Goal: Task Accomplishment & Management: Manage account settings

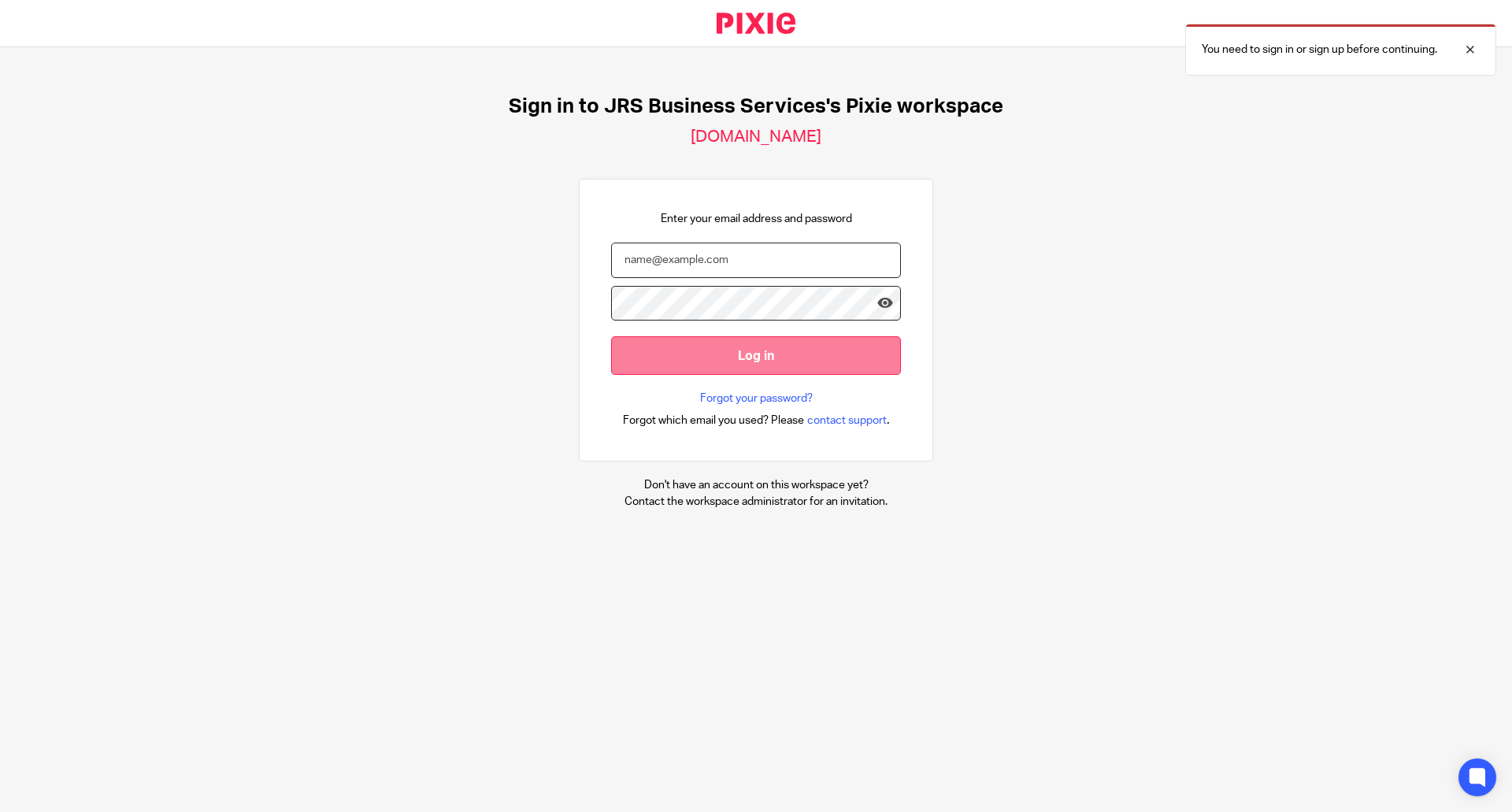
type input "[EMAIL_ADDRESS][DOMAIN_NAME]"
click at [713, 355] on input "Log in" at bounding box center [756, 356] width 289 height 38
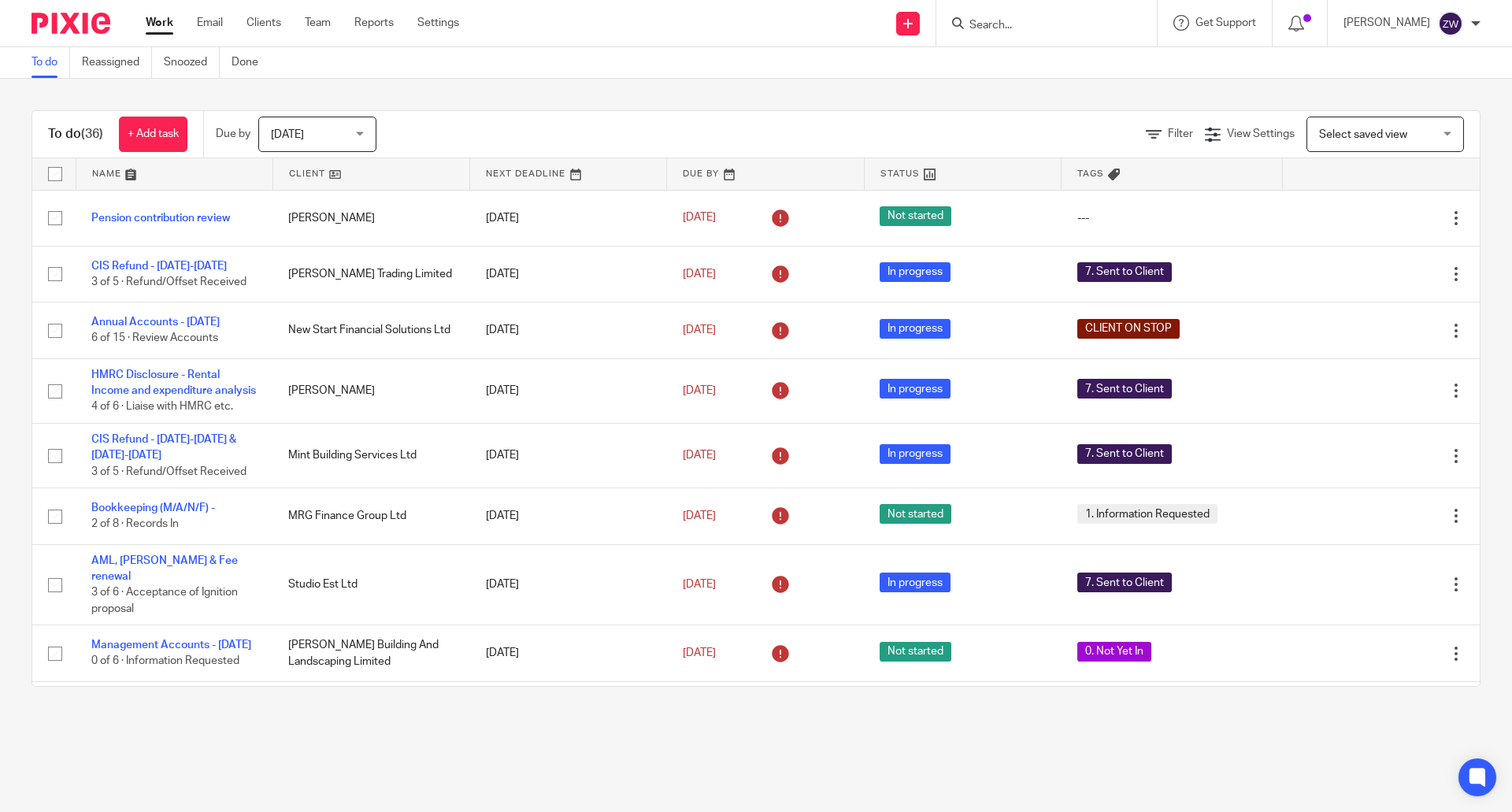
click at [322, 130] on span "[DATE]" at bounding box center [312, 133] width 83 height 34
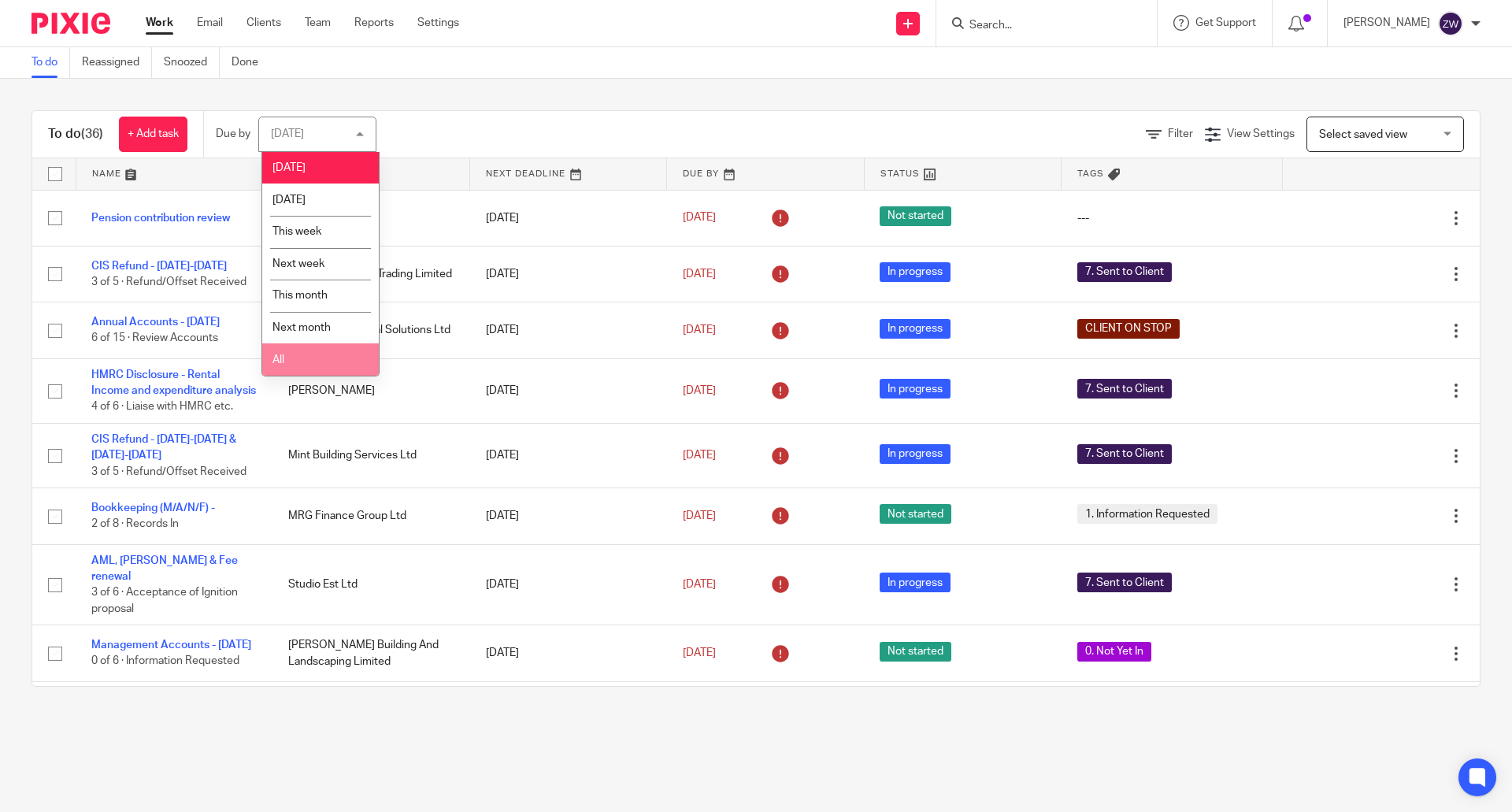
click at [308, 361] on li "All" at bounding box center [321, 360] width 117 height 33
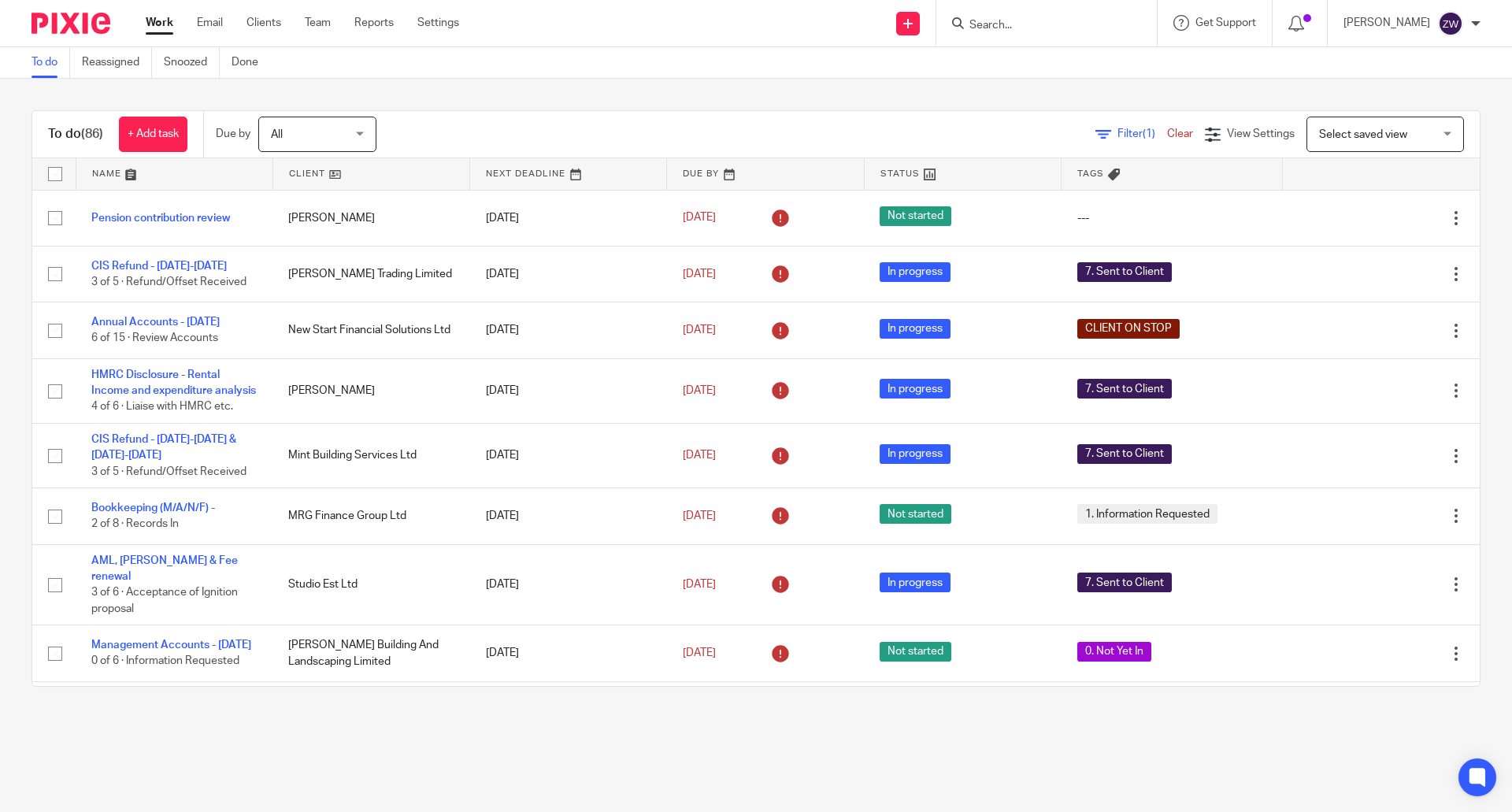
click at [510, 104] on div "To do (86) + Add task Due by All All Today Tomorrow This week Next week This mo…" at bounding box center [756, 398] width 1512 height 639
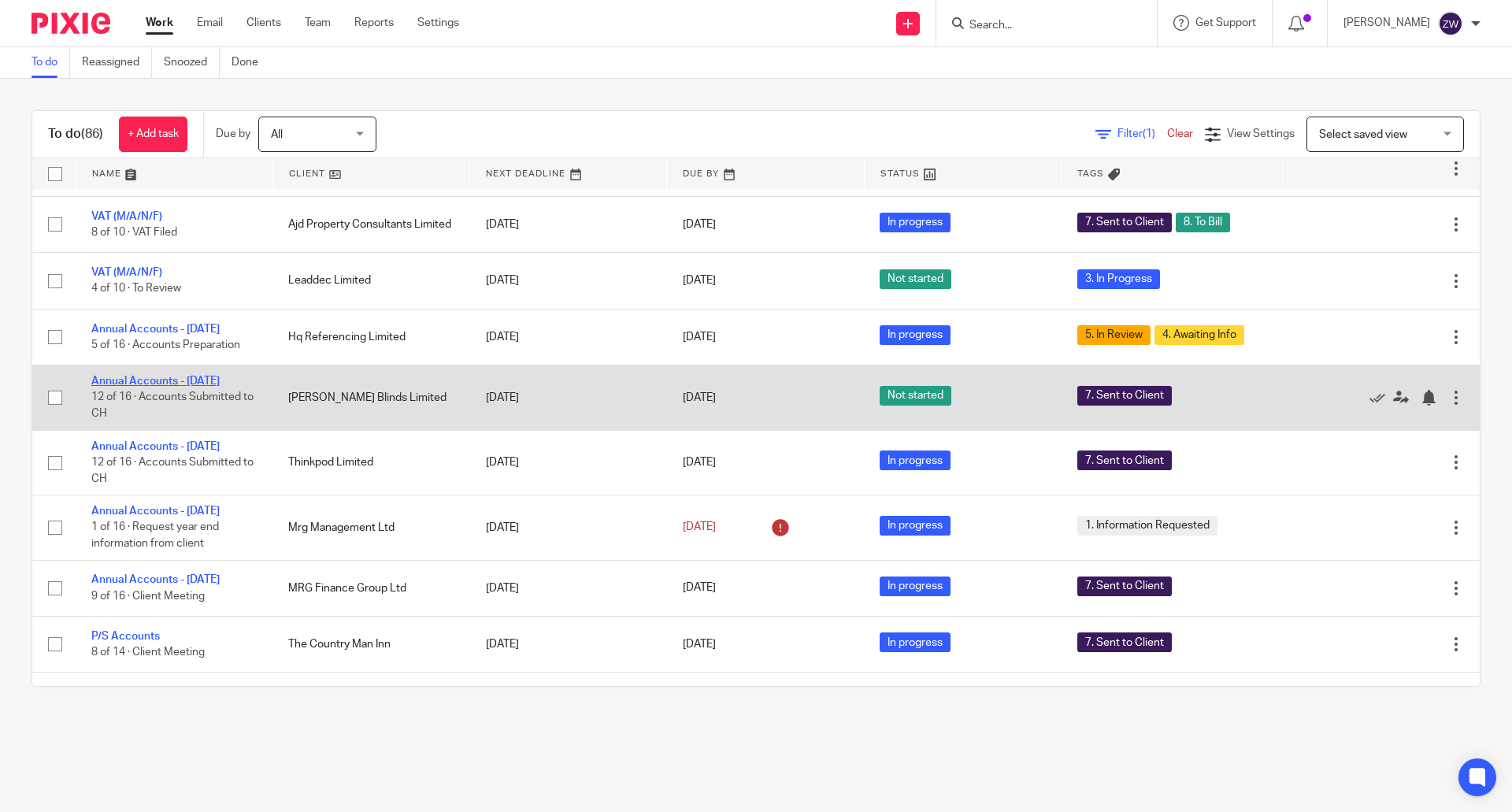
click at [170, 387] on link "Annual Accounts - [DATE]" at bounding box center [155, 382] width 128 height 12
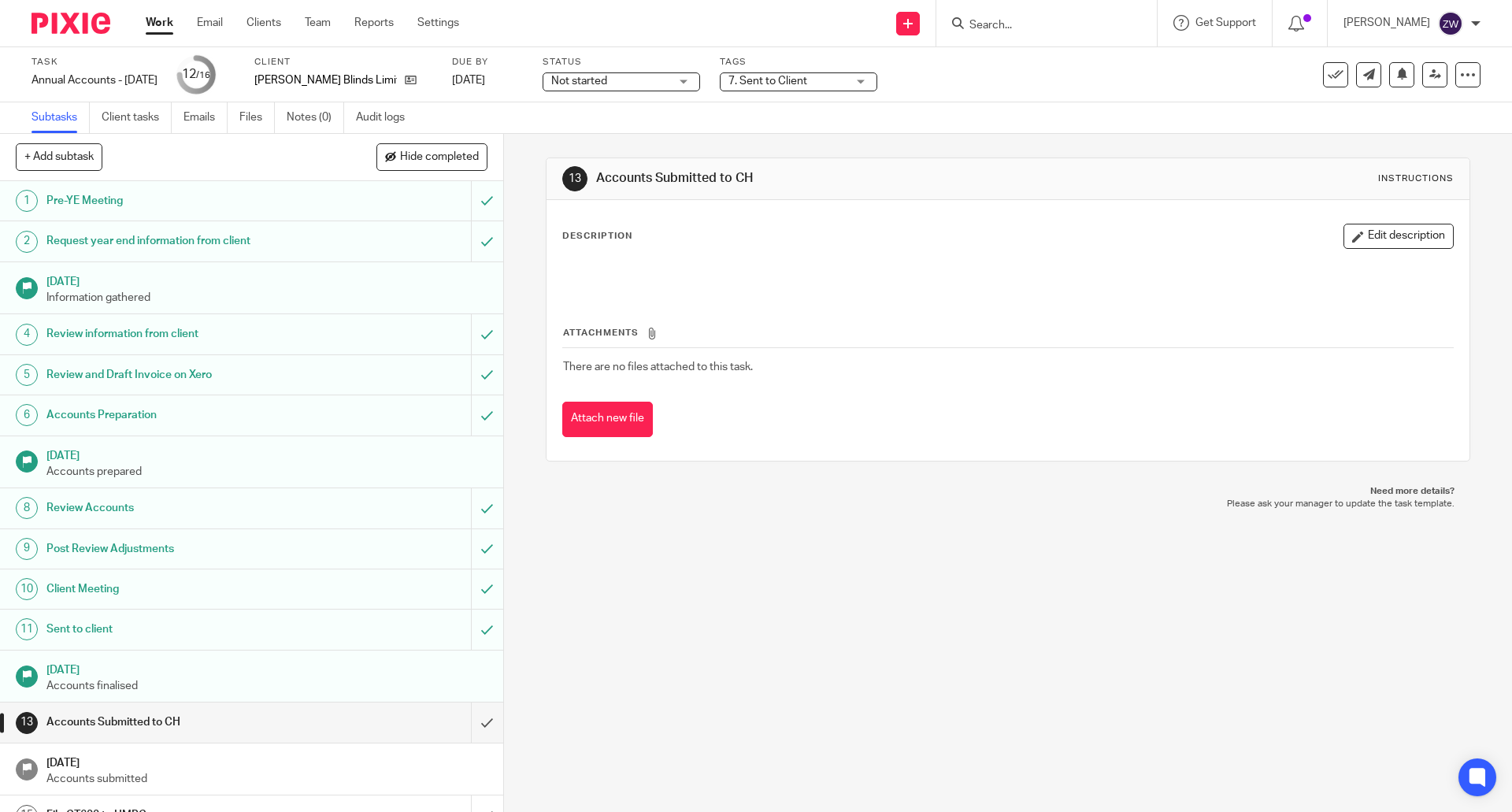
click at [807, 83] on span "7. Sent to Client" at bounding box center [767, 81] width 79 height 12
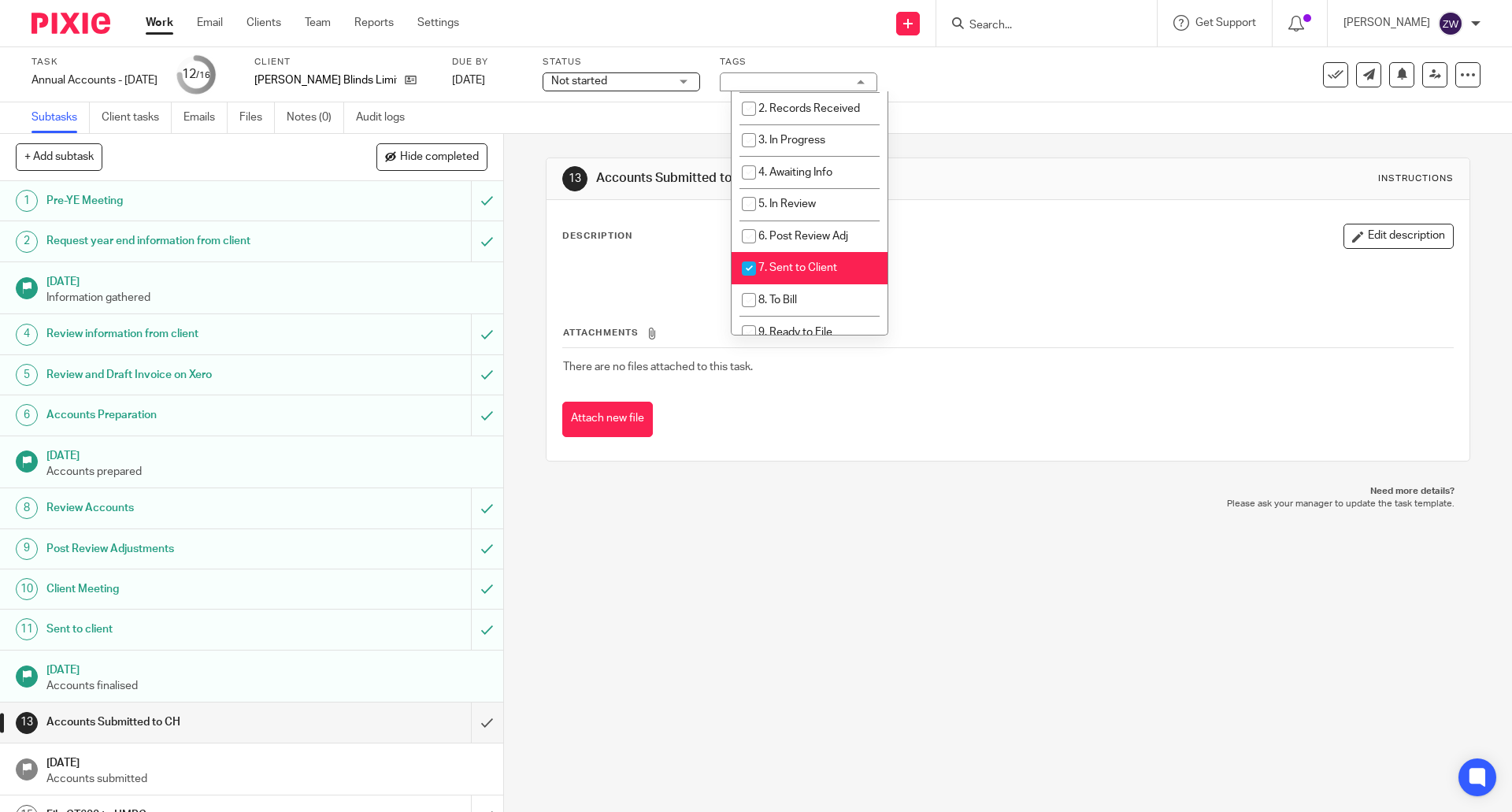
click at [792, 274] on li "7. Sent to Client" at bounding box center [810, 268] width 156 height 33
checkbox input "false"
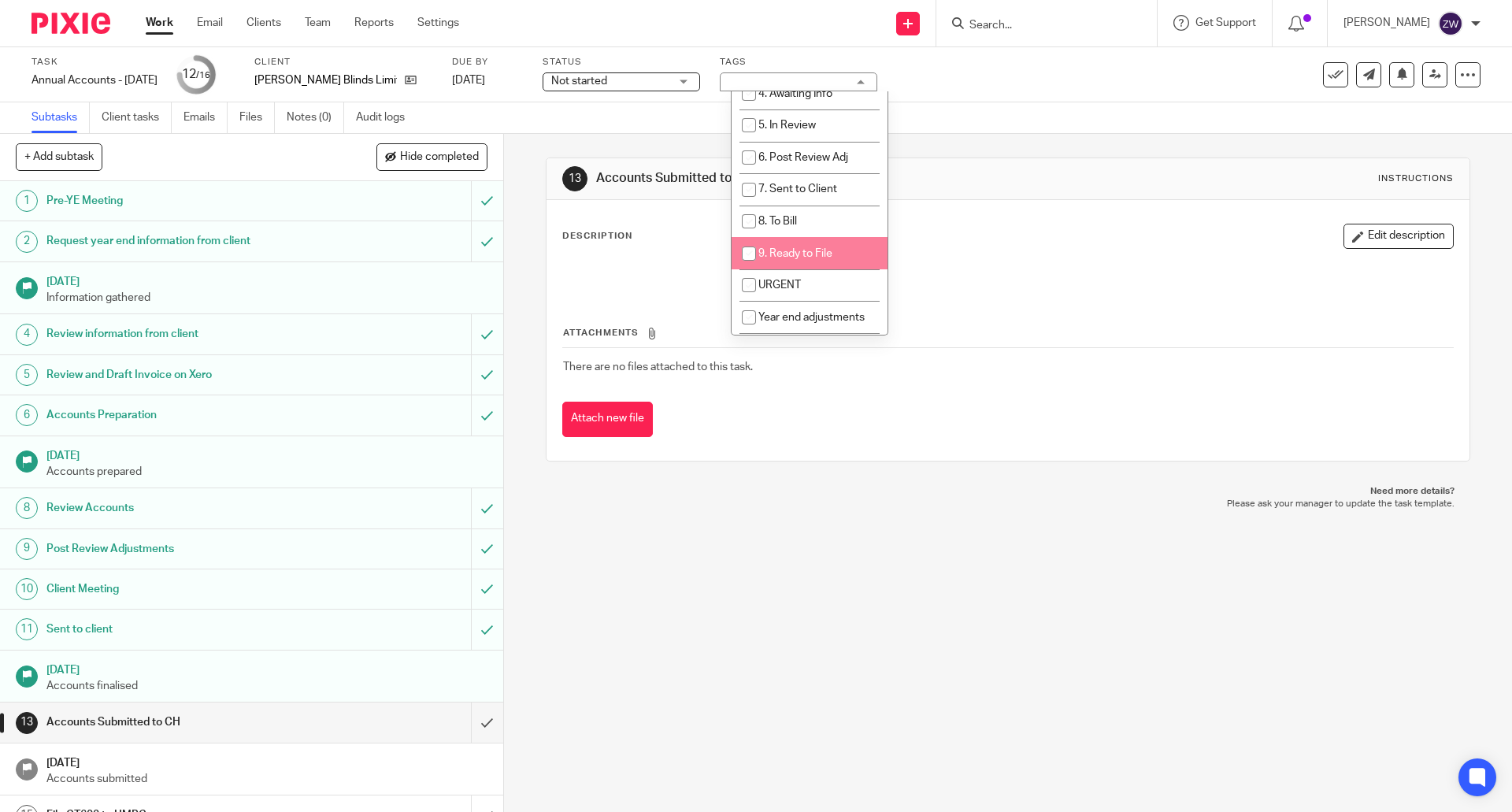
click at [784, 261] on li "9. Ready to File" at bounding box center [810, 253] width 156 height 33
checkbox input "true"
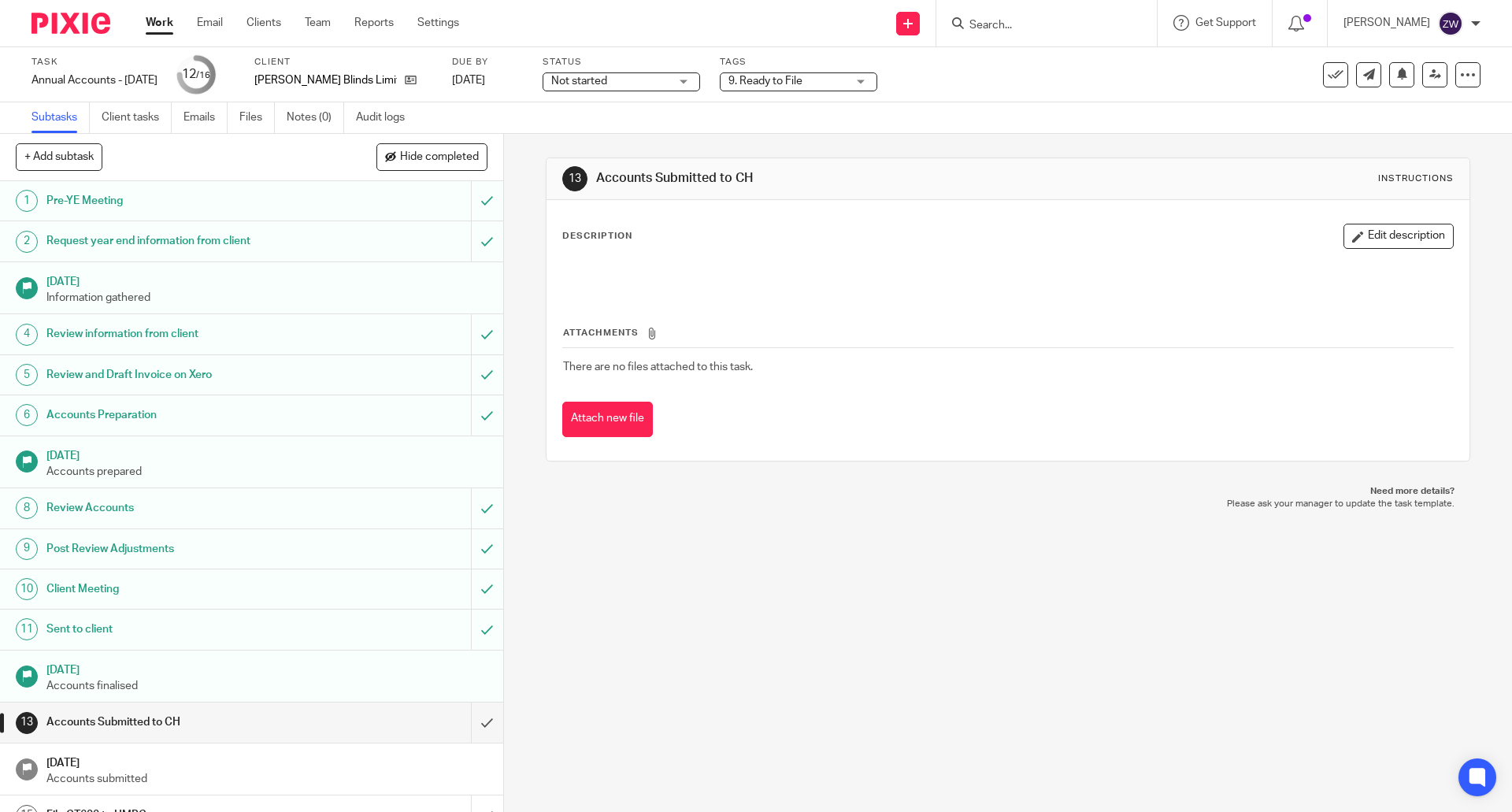
click at [796, 639] on div "13 Accounts Submitted to CH Instructions Description Edit description Attachmen…" at bounding box center [1008, 474] width 1008 height 679
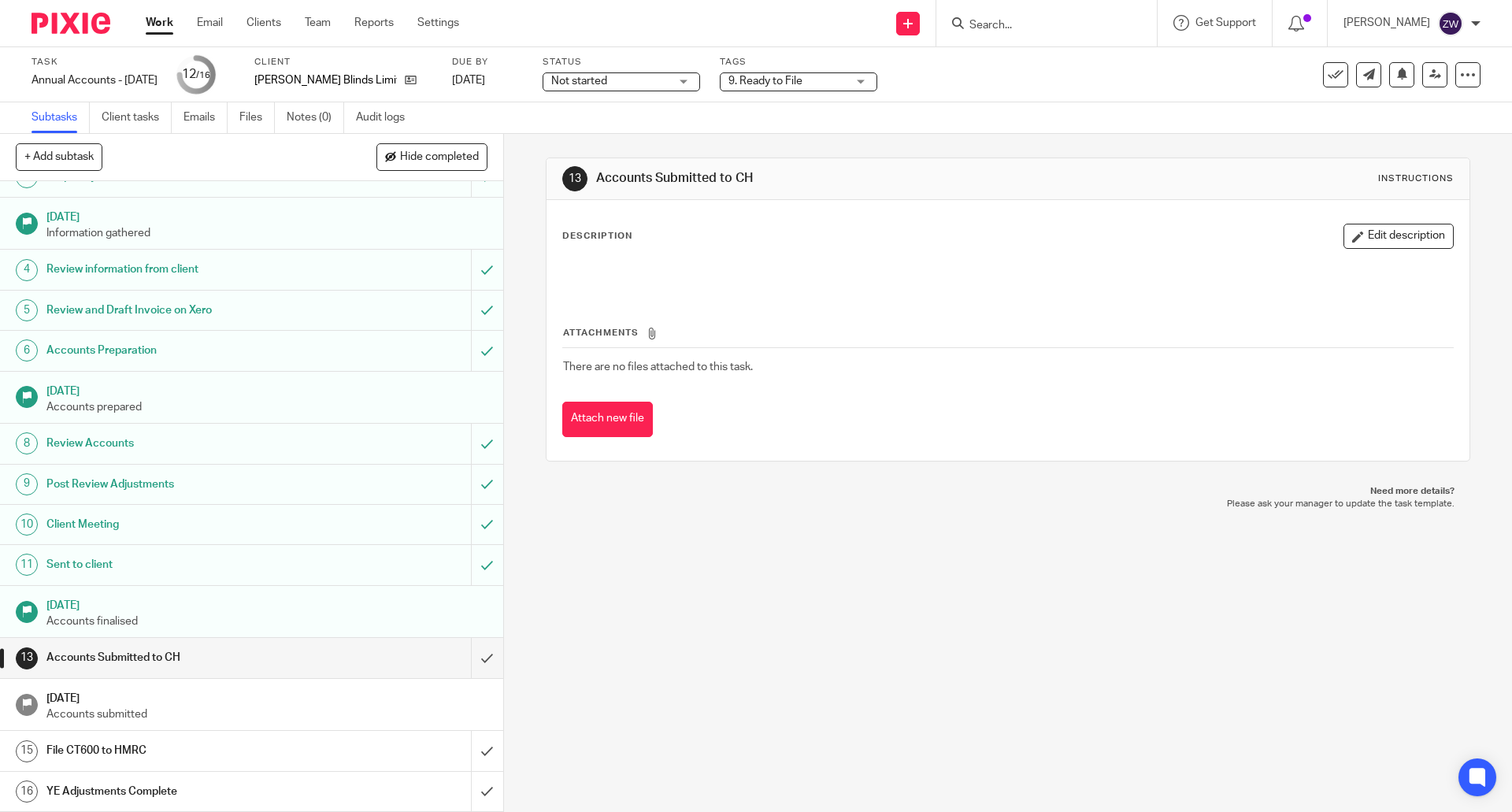
click at [637, 81] on span "Not started" at bounding box center [609, 81] width 118 height 16
click at [608, 139] on span "In progress" at bounding box center [592, 139] width 56 height 12
click at [64, 22] on img at bounding box center [71, 23] width 79 height 21
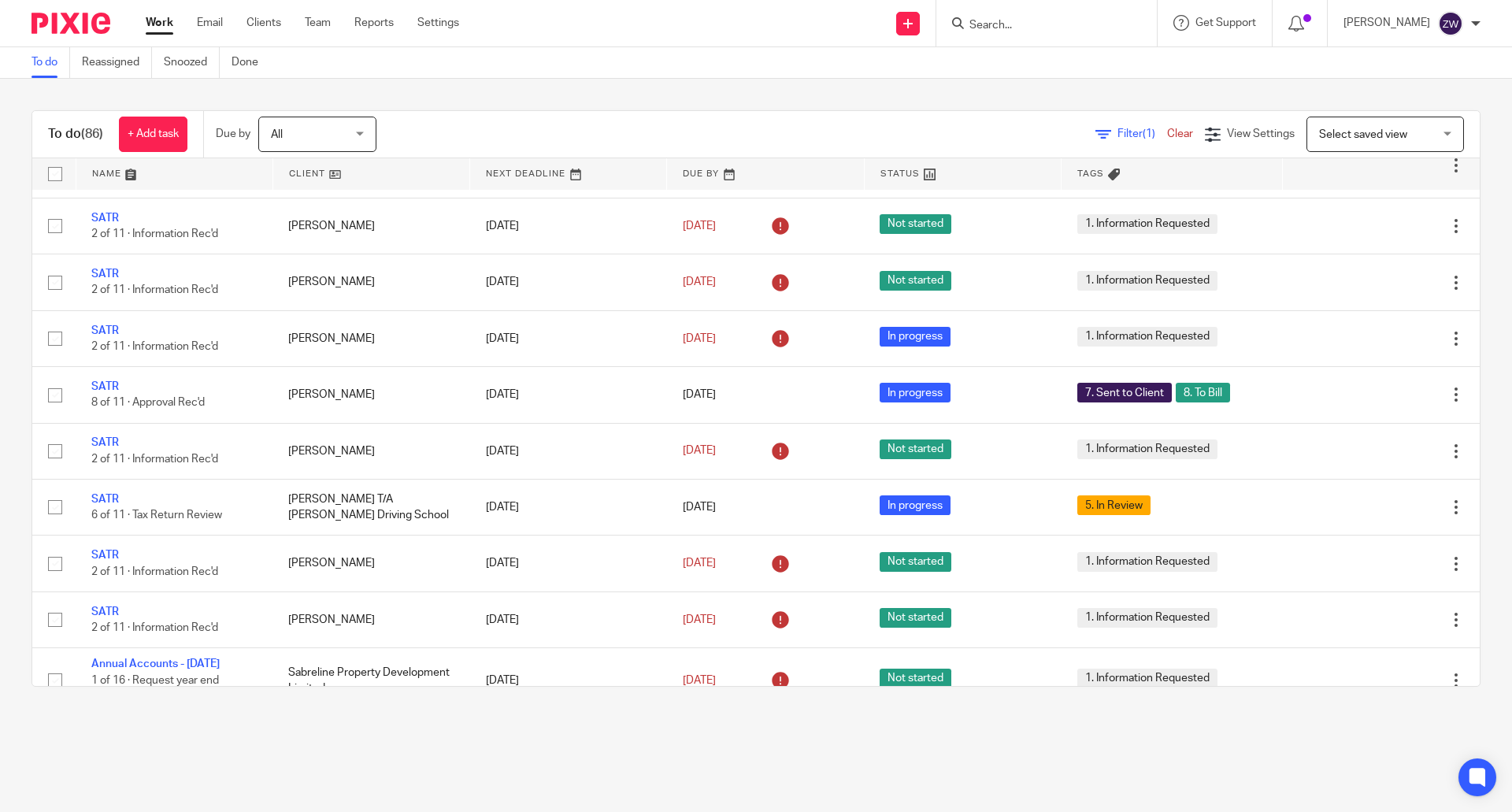
scroll to position [2443, 0]
